Goal: Task Accomplishment & Management: Manage account settings

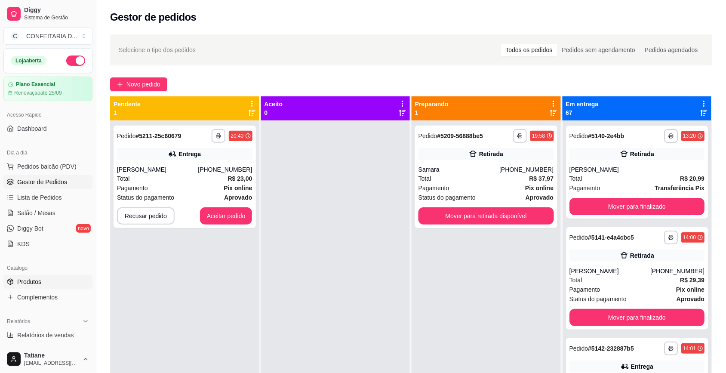
scroll to position [6127, 0]
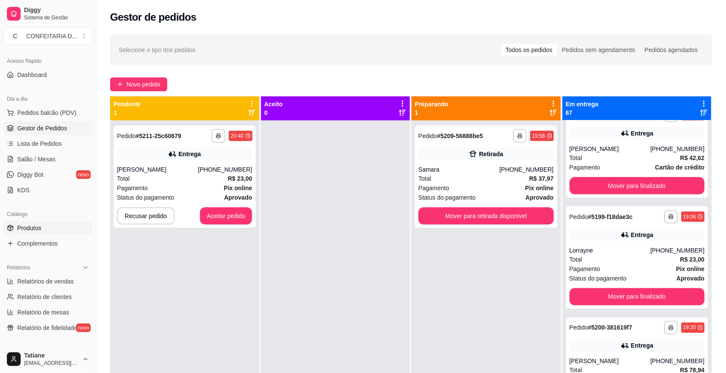
click at [46, 226] on link "Produtos" at bounding box center [47, 228] width 89 height 14
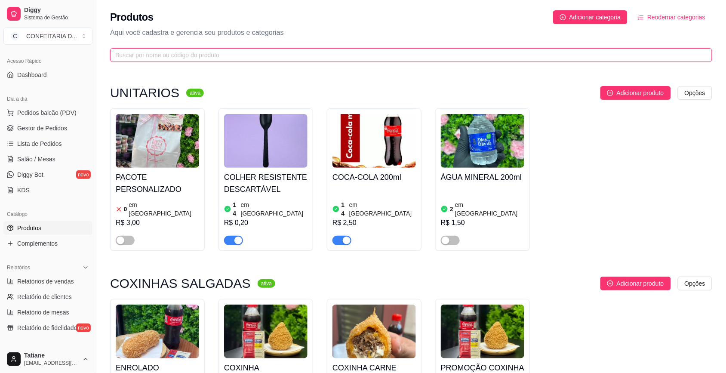
click at [193, 59] on input "text" at bounding box center [407, 54] width 585 height 9
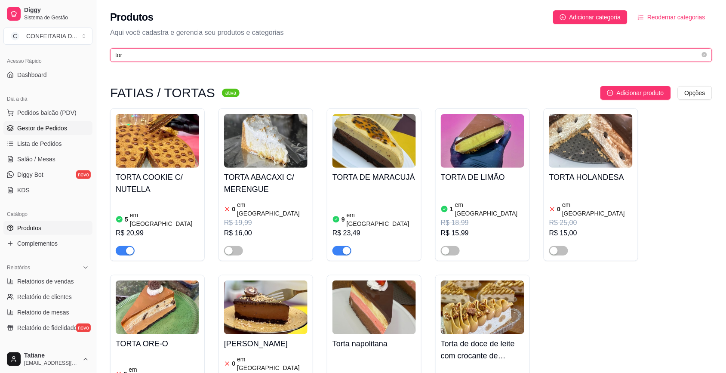
type input "tor"
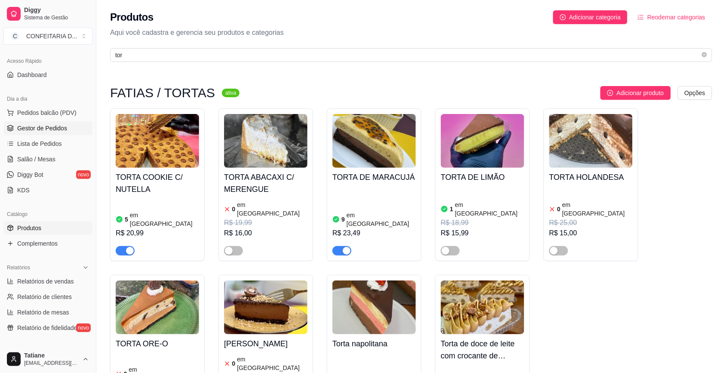
click at [58, 123] on link "Gestor de Pedidos" at bounding box center [47, 128] width 89 height 14
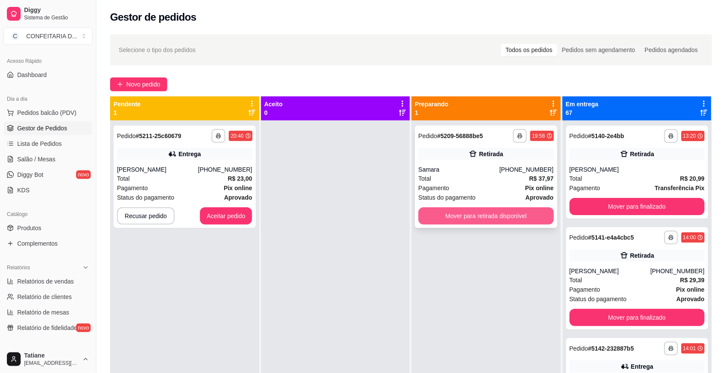
click at [453, 222] on button "Mover para retirada disponível" at bounding box center [485, 215] width 135 height 17
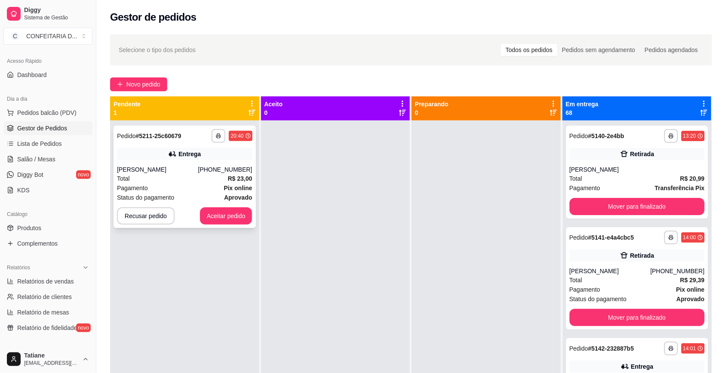
click at [248, 219] on button "Aceitar pedido" at bounding box center [226, 215] width 52 height 17
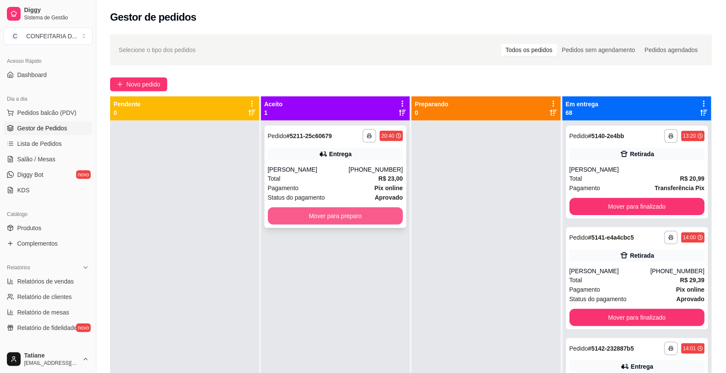
click at [299, 214] on button "Mover para preparo" at bounding box center [335, 215] width 135 height 17
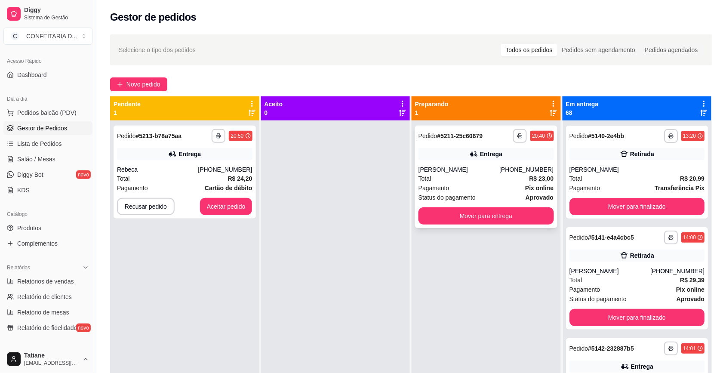
click at [462, 166] on div "[PERSON_NAME]" at bounding box center [458, 169] width 81 height 9
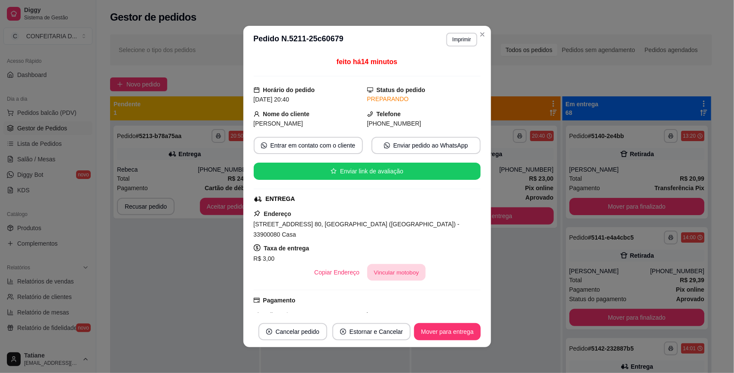
click at [400, 265] on button "Vincular motoboy" at bounding box center [396, 272] width 58 height 17
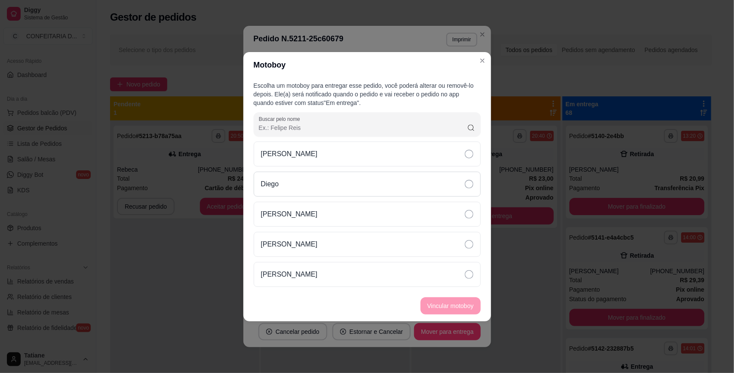
click at [279, 187] on p "Diego" at bounding box center [270, 184] width 18 height 10
click at [457, 306] on button "Vincular motoboy" at bounding box center [450, 305] width 58 height 17
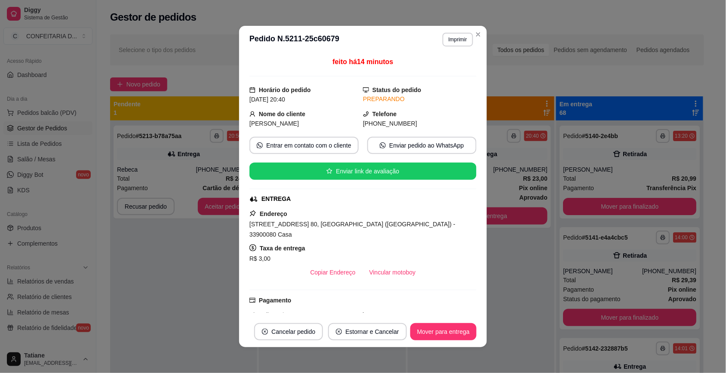
click at [184, 250] on div "**********" at bounding box center [183, 306] width 147 height 373
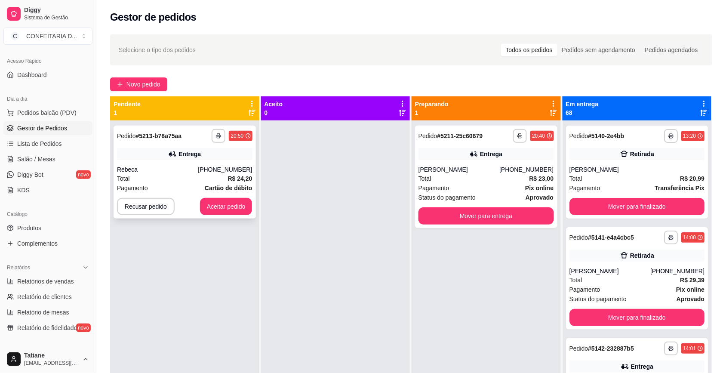
click at [203, 160] on div "**********" at bounding box center [185, 172] width 142 height 93
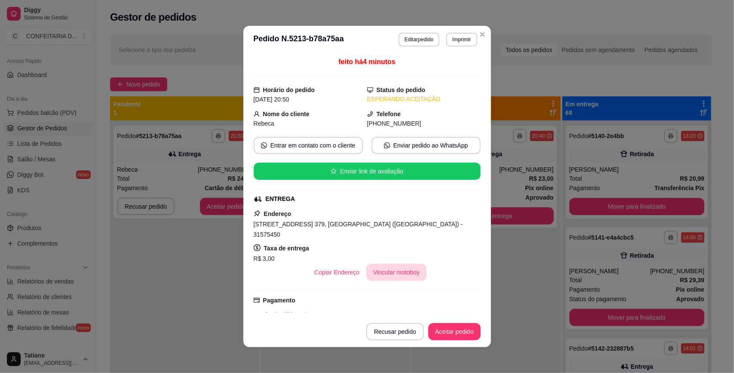
click at [377, 265] on button "Vincular motoboy" at bounding box center [396, 272] width 60 height 17
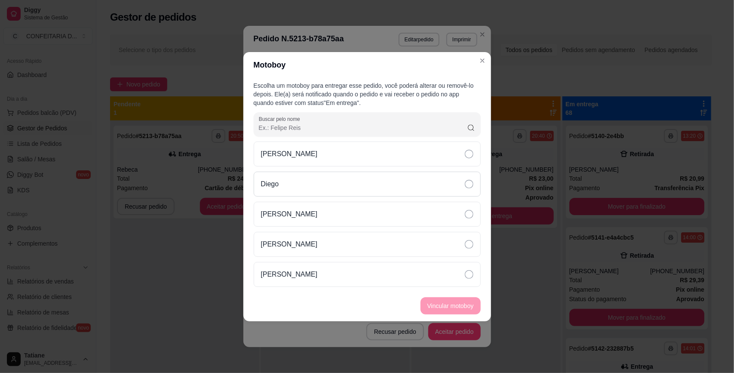
click at [291, 190] on div "Diego" at bounding box center [367, 184] width 227 height 25
click at [442, 307] on button "Vincular motoboy" at bounding box center [450, 305] width 58 height 17
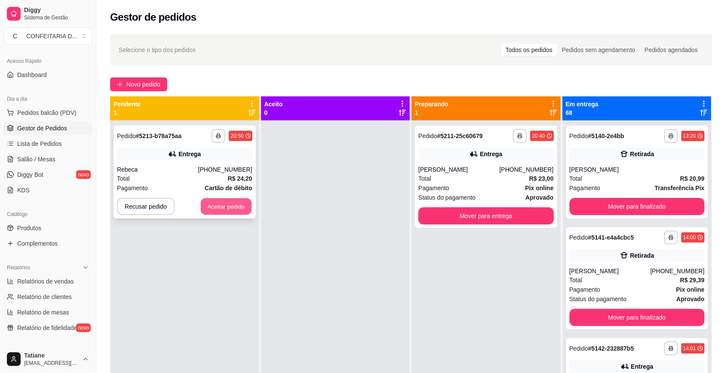
click at [235, 207] on button "Aceitar pedido" at bounding box center [226, 206] width 51 height 17
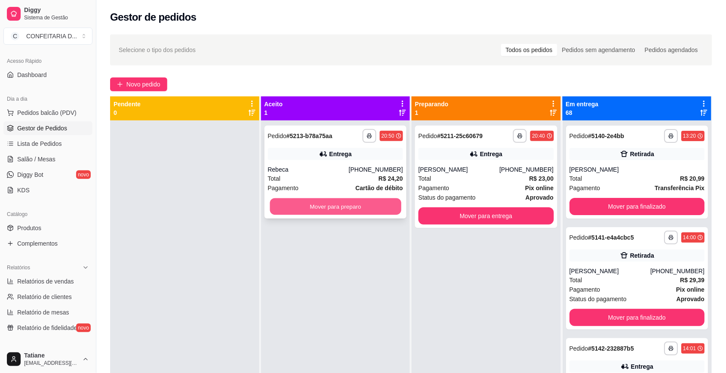
click at [307, 207] on button "Mover para preparo" at bounding box center [335, 206] width 131 height 17
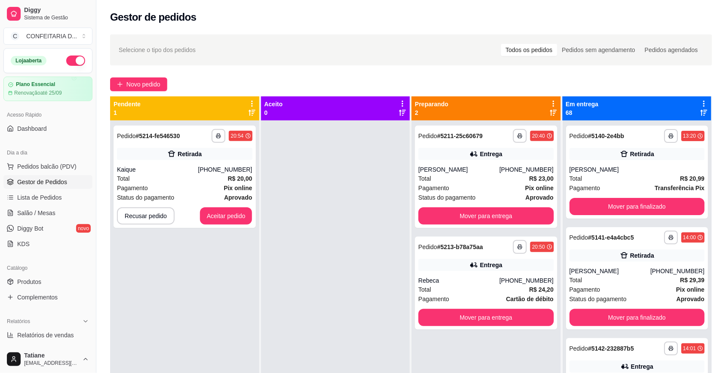
click at [68, 60] on button "button" at bounding box center [75, 60] width 19 height 10
click at [228, 217] on button "Aceitar pedido" at bounding box center [226, 216] width 51 height 17
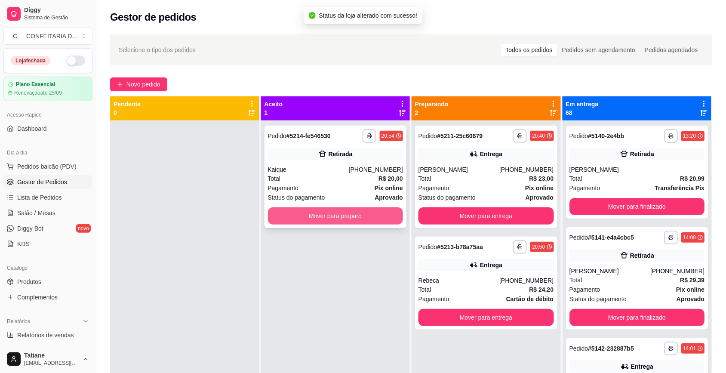
click at [338, 211] on button "Mover para preparo" at bounding box center [335, 215] width 135 height 17
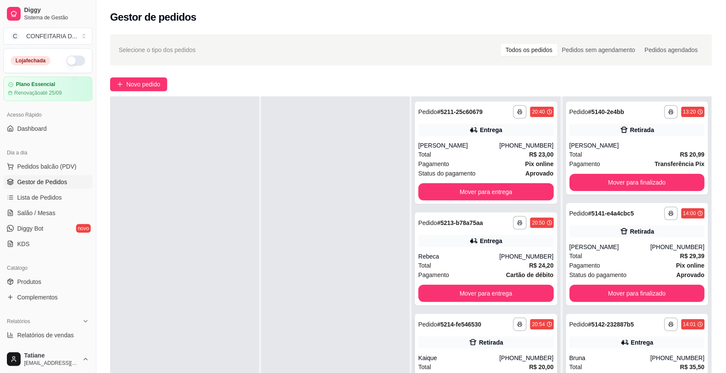
scroll to position [131, 0]
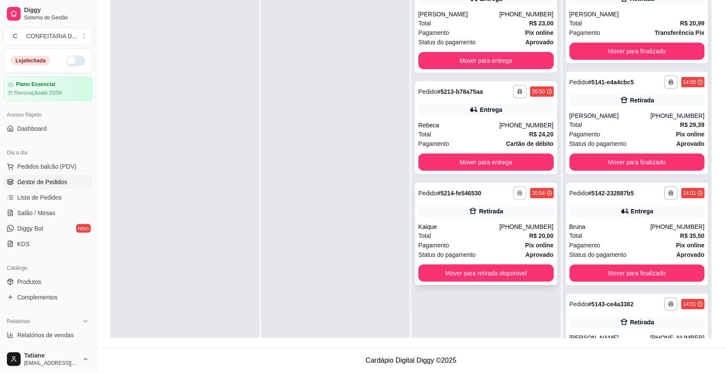
click at [519, 192] on button "button" at bounding box center [520, 193] width 14 height 14
click at [482, 226] on button "IMPRESSORA" at bounding box center [492, 222] width 60 height 13
click at [478, 114] on div "Entrega" at bounding box center [485, 110] width 135 height 12
click at [509, 17] on div "[PHONE_NUMBER]" at bounding box center [526, 14] width 54 height 9
click at [508, 59] on button "Mover para entrega" at bounding box center [485, 60] width 135 height 17
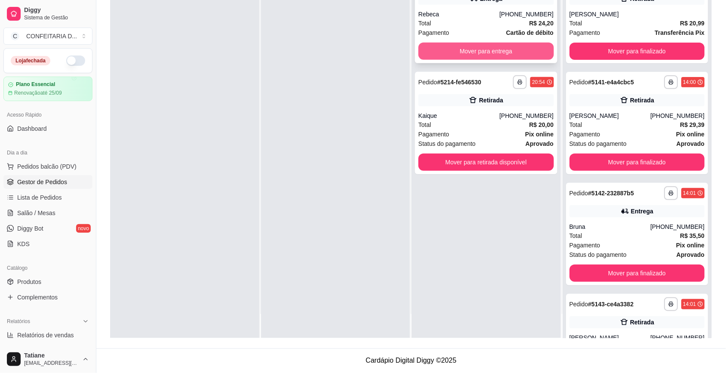
click at [476, 55] on button "Mover para entrega" at bounding box center [485, 51] width 135 height 17
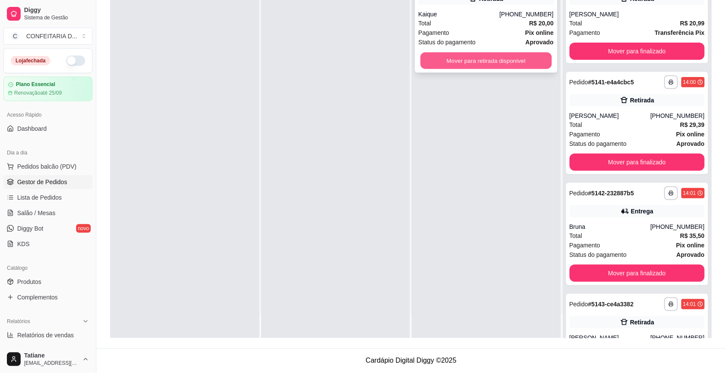
click at [475, 65] on button "Mover para retirada disponível" at bounding box center [485, 60] width 131 height 17
